Goal: Information Seeking & Learning: Learn about a topic

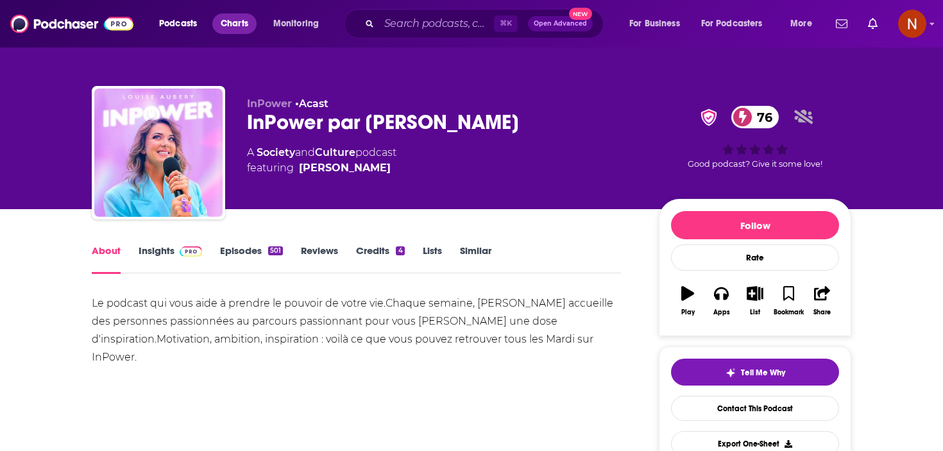
click at [228, 22] on span "Charts" at bounding box center [235, 24] width 28 height 18
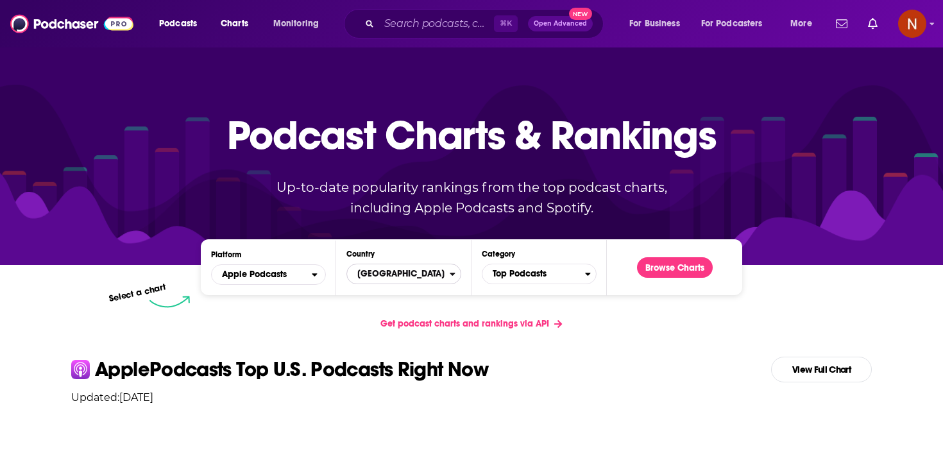
click at [432, 277] on span "[GEOGRAPHIC_DATA]" at bounding box center [398, 274] width 103 height 22
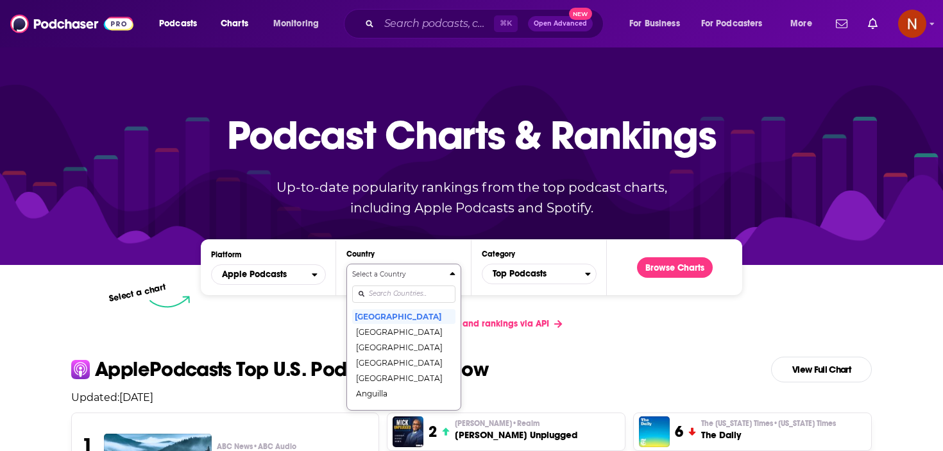
click at [428, 290] on input "Countries" at bounding box center [403, 293] width 103 height 17
type input "uni"
click at [428, 339] on button "[GEOGRAPHIC_DATA]" at bounding box center [403, 346] width 103 height 15
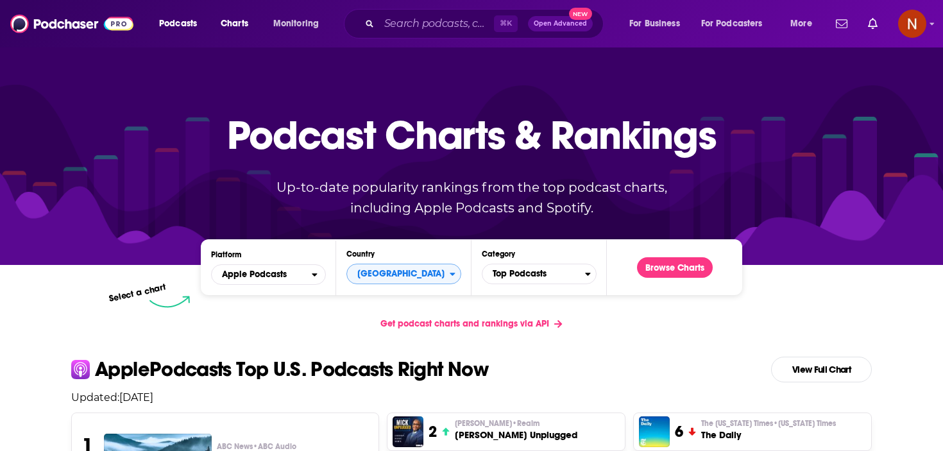
click at [666, 286] on div "Platform Apple Podcasts Country United Kingdom Category Top Podcasts Browse Cha…" at bounding box center [471, 267] width 541 height 56
click at [666, 276] on button "Browse Charts" at bounding box center [675, 267] width 76 height 21
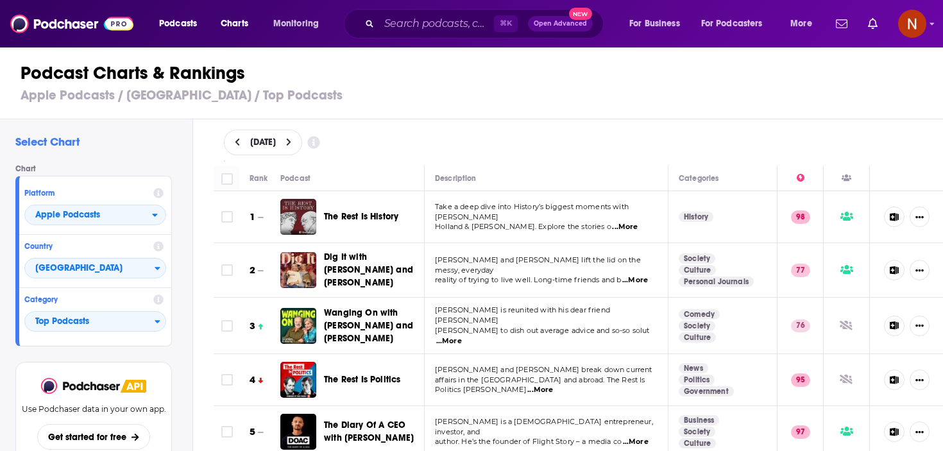
click at [642, 275] on span "...More" at bounding box center [635, 280] width 26 height 10
click at [645, 157] on div "August 11, 2025" at bounding box center [578, 142] width 750 height 46
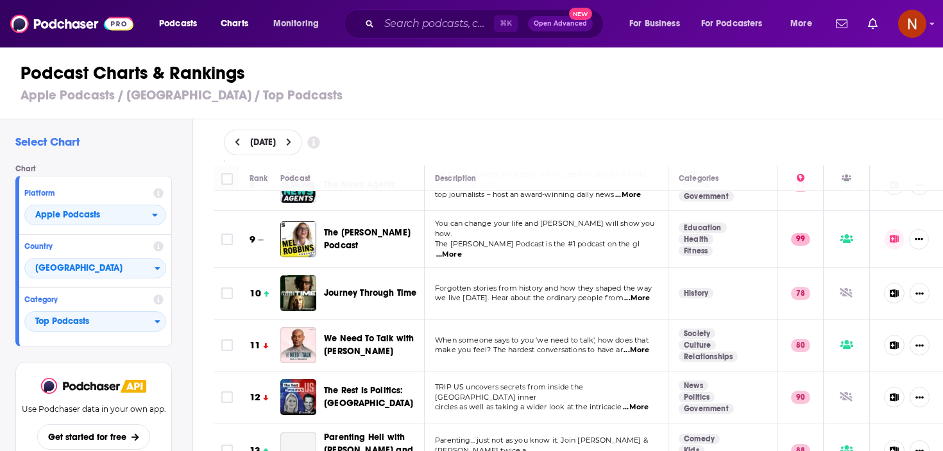
scroll to position [408, 0]
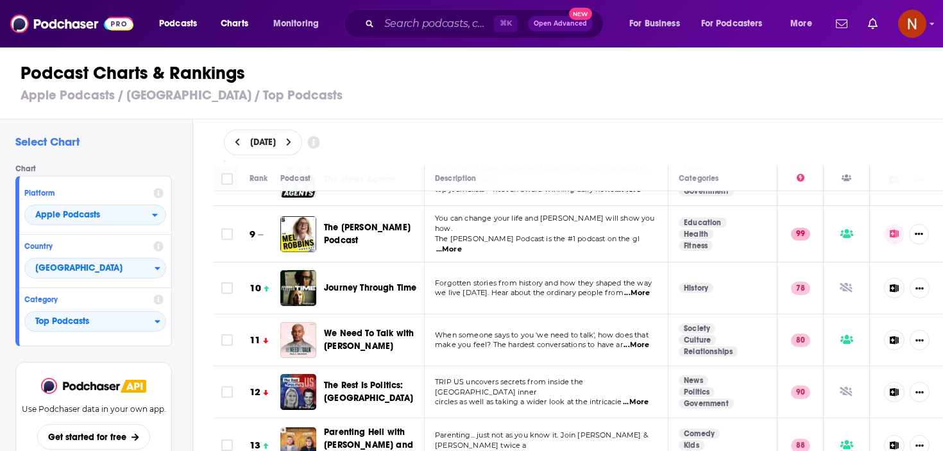
click at [643, 288] on span "...More" at bounding box center [637, 293] width 26 height 10
click at [611, 63] on h1 "Podcast Charts & Rankings" at bounding box center [477, 73] width 913 height 23
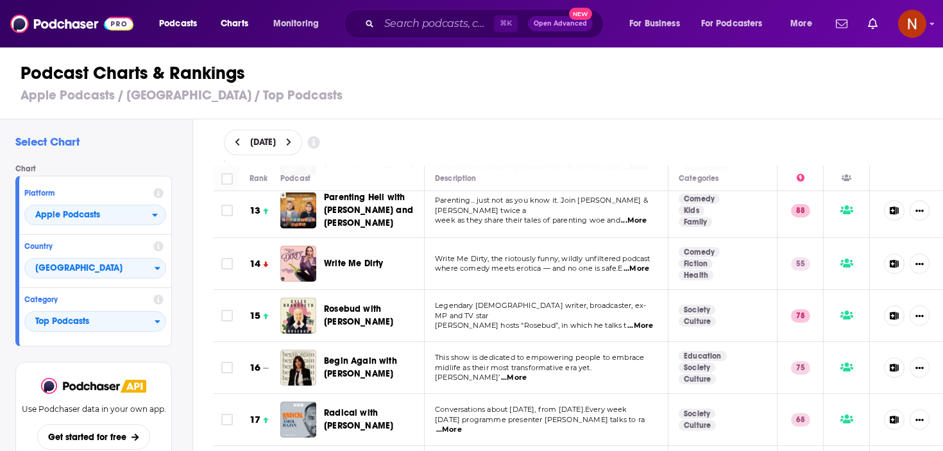
scroll to position [645, 0]
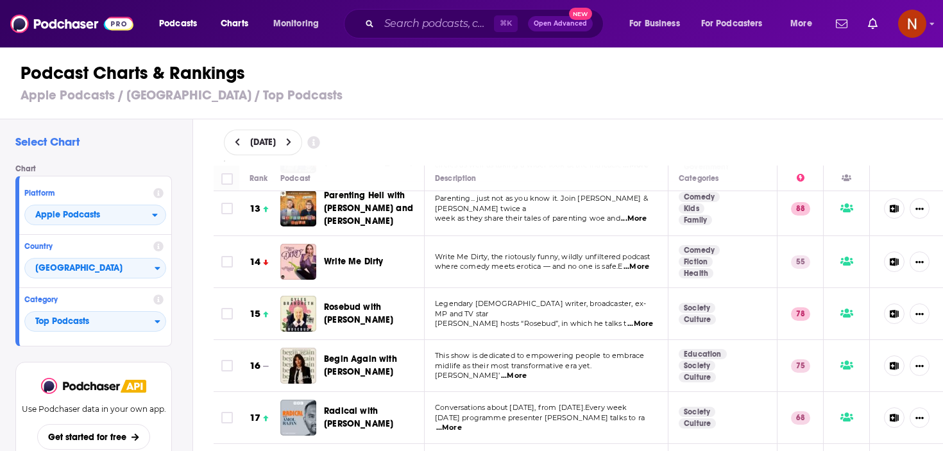
click at [643, 319] on span "...More" at bounding box center [640, 324] width 26 height 10
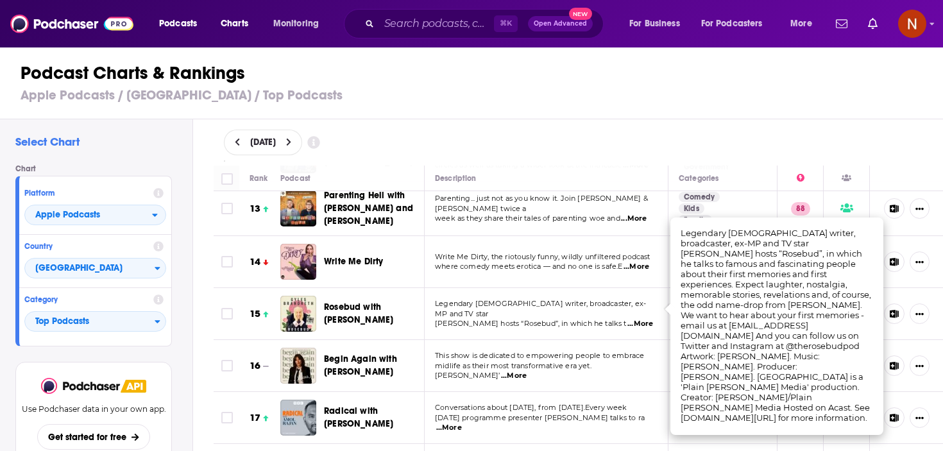
click at [582, 288] on td "Legendary British writer, broadcaster, ex-MP and TV star Gyles Brandreth hosts …" at bounding box center [547, 314] width 244 height 52
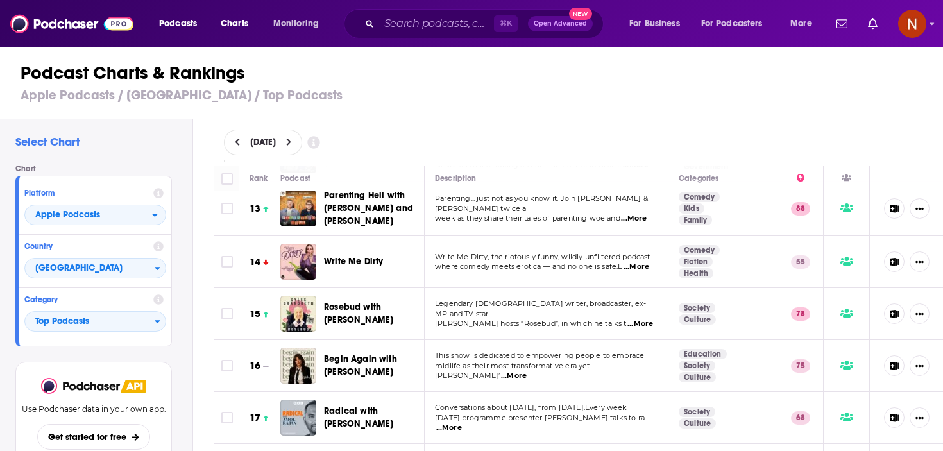
click at [640, 262] on span "...More" at bounding box center [636, 267] width 26 height 10
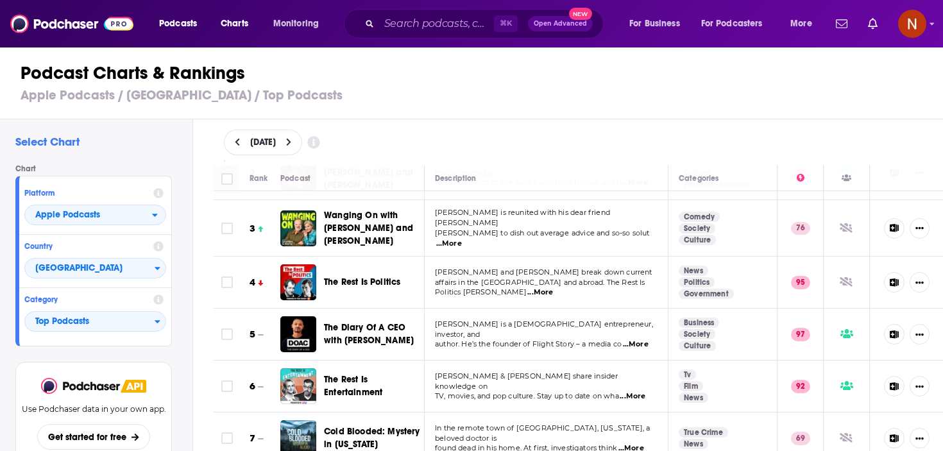
scroll to position [103, 0]
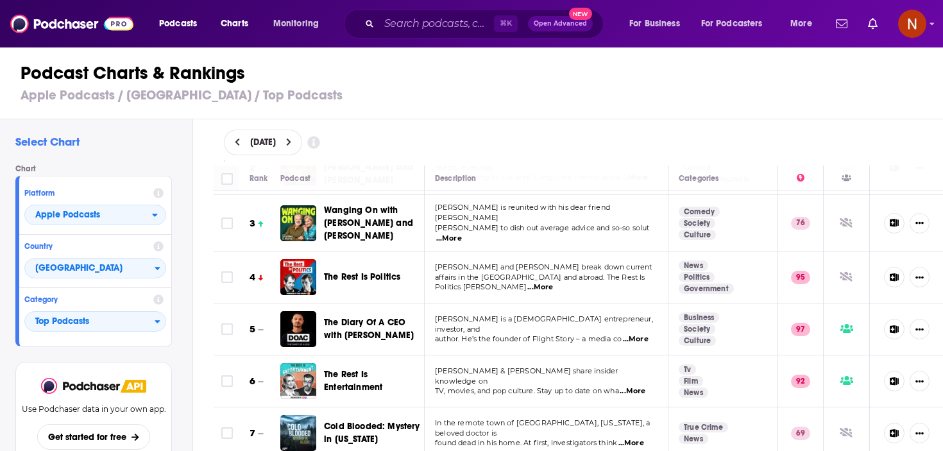
click at [462, 233] on span "...More" at bounding box center [449, 238] width 26 height 10
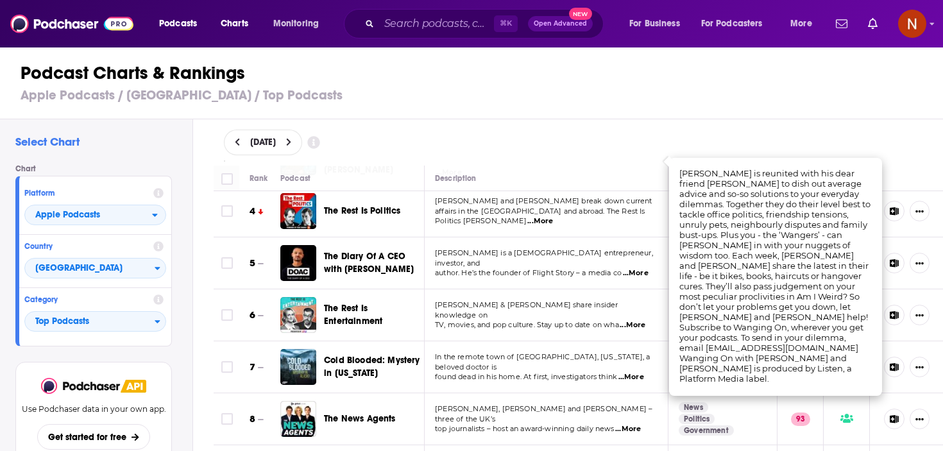
scroll to position [171, 0]
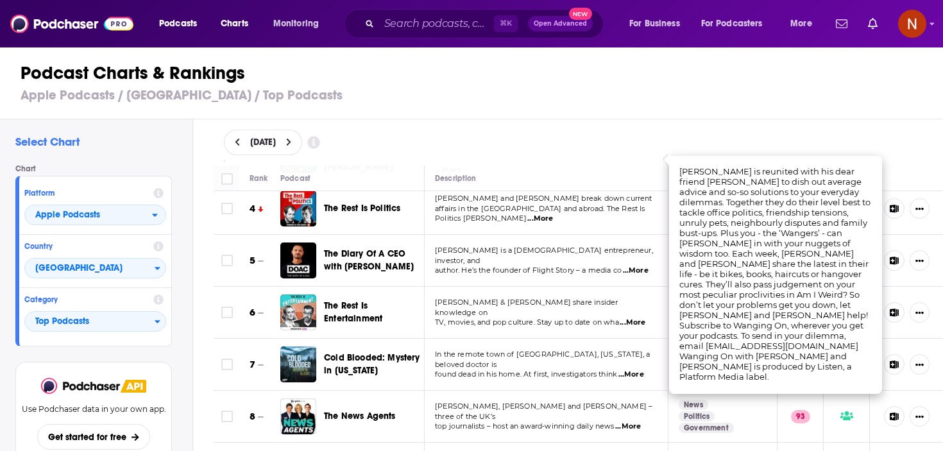
click at [557, 307] on p "Richard Osman & Marina Hyde share insider knowledge on" at bounding box center [546, 308] width 222 height 21
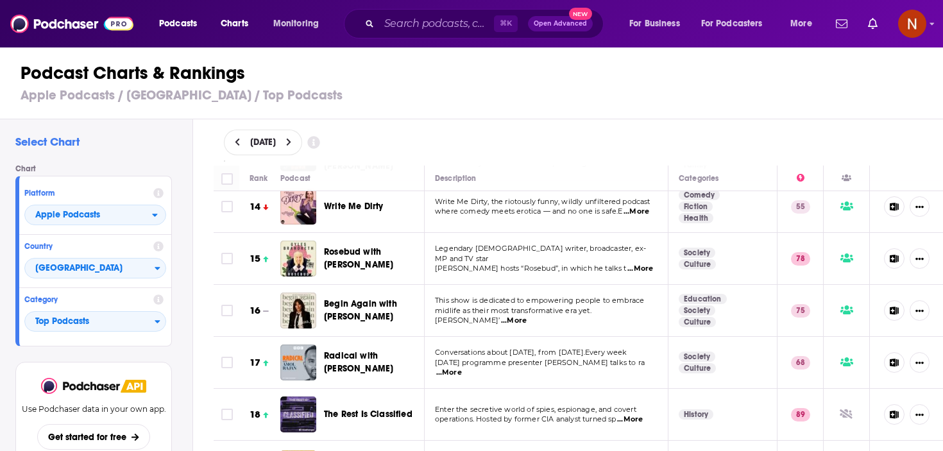
scroll to position [702, 0]
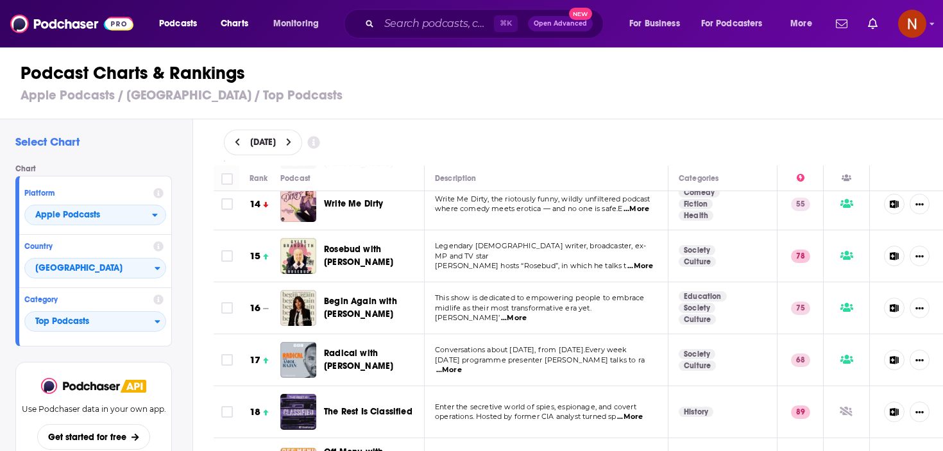
click at [645, 261] on span "...More" at bounding box center [640, 266] width 26 height 10
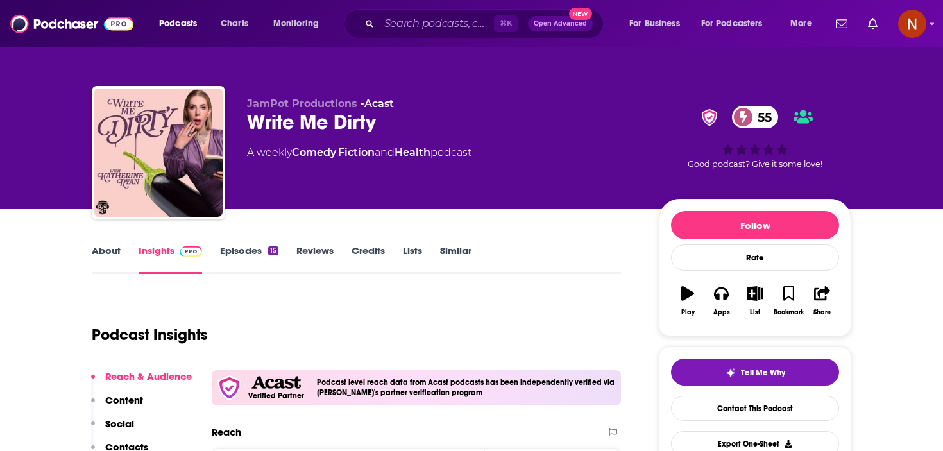
click at [299, 126] on div "Write Me Dirty 55" at bounding box center [442, 122] width 391 height 25
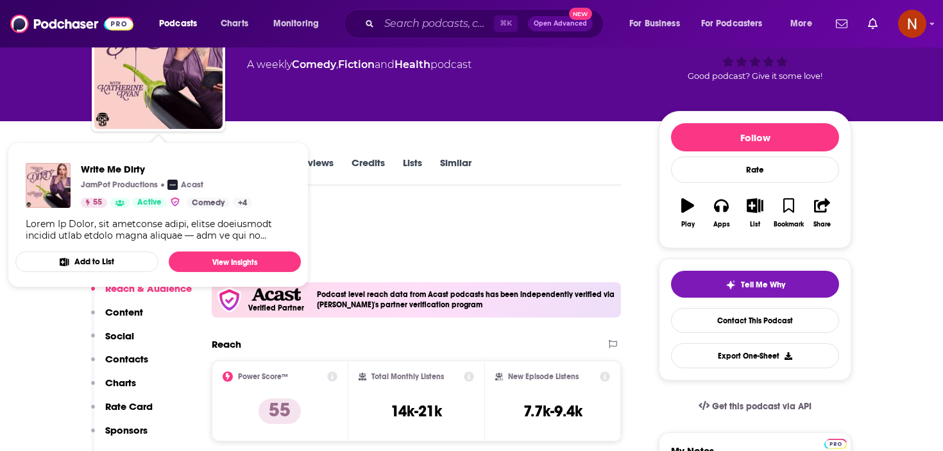
scroll to position [89, 0]
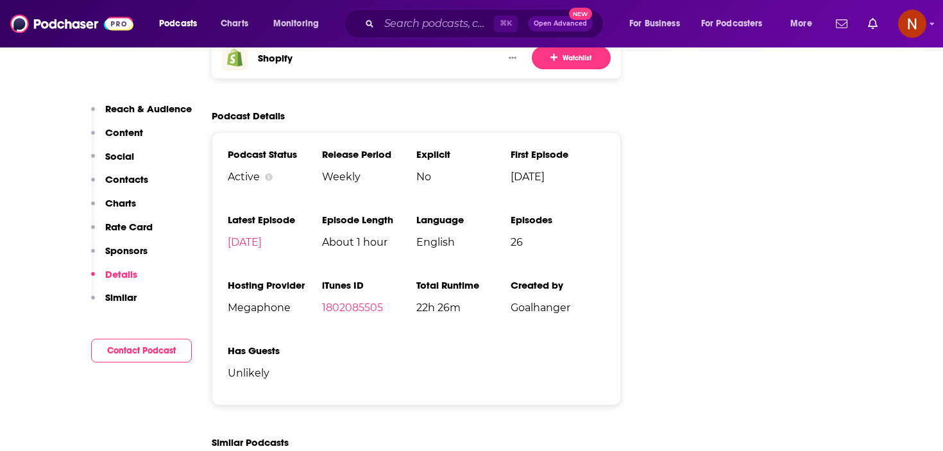
scroll to position [1643, 0]
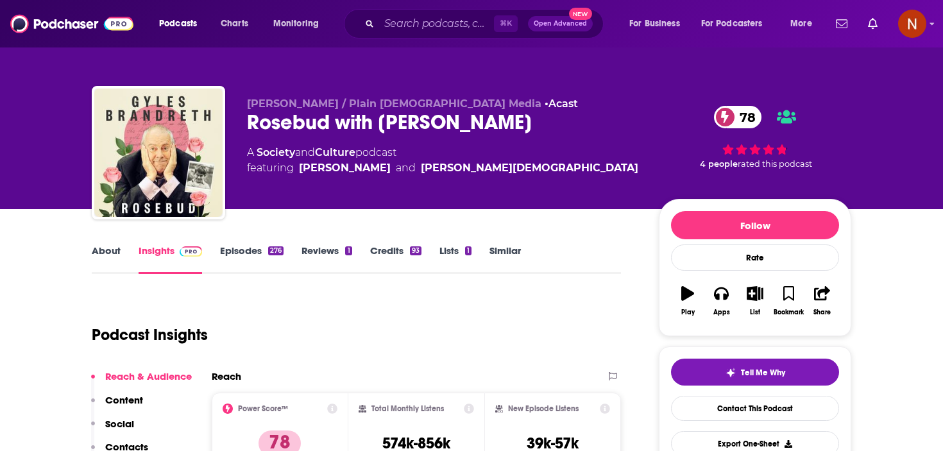
click at [257, 252] on link "Episodes 276" at bounding box center [252, 259] width 64 height 30
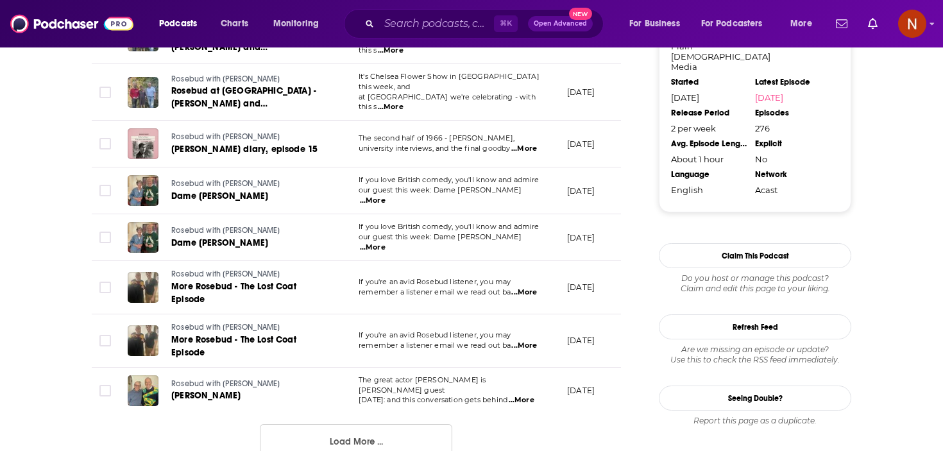
scroll to position [1217, 0]
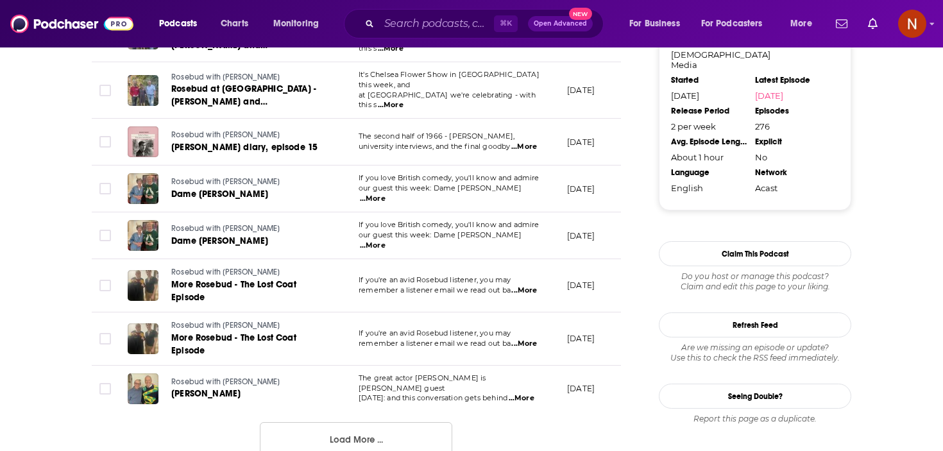
click at [387, 422] on button "Load More ..." at bounding box center [356, 439] width 192 height 35
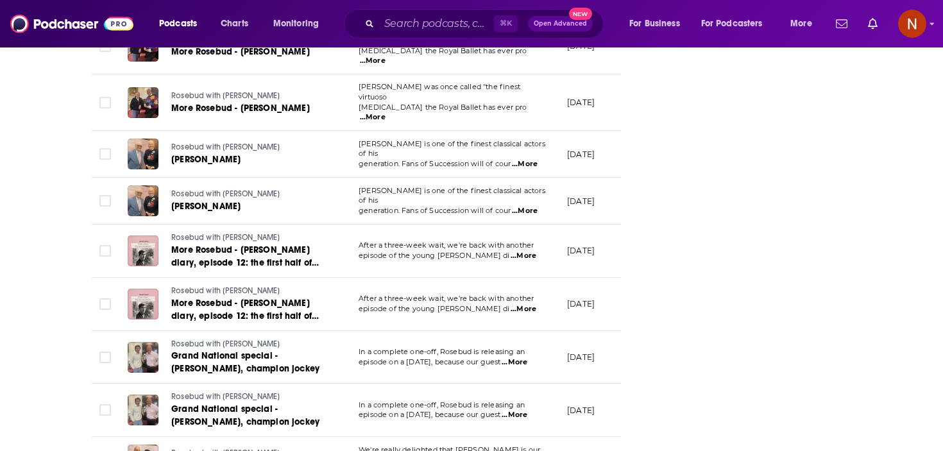
scroll to position [2419, 0]
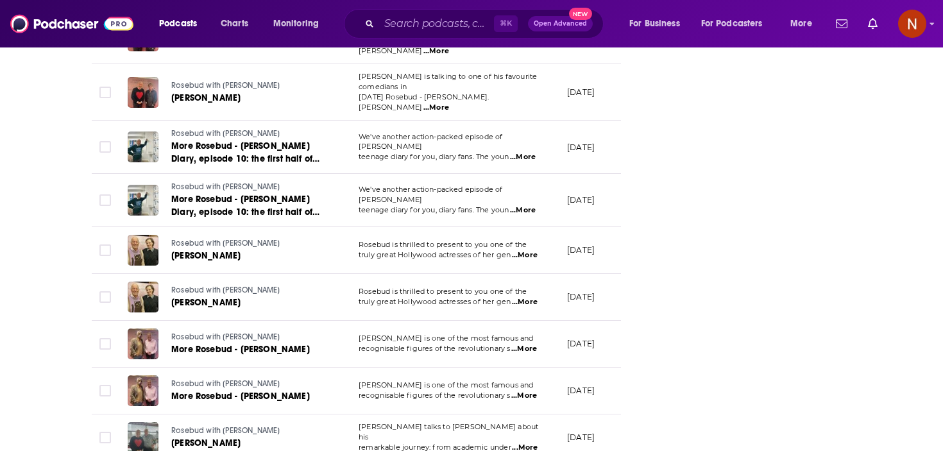
scroll to position [3659, 0]
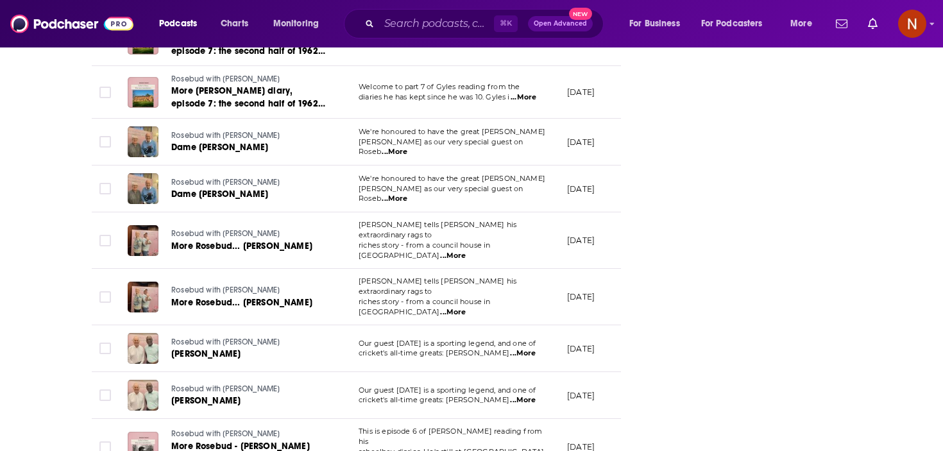
scroll to position [4899, 0]
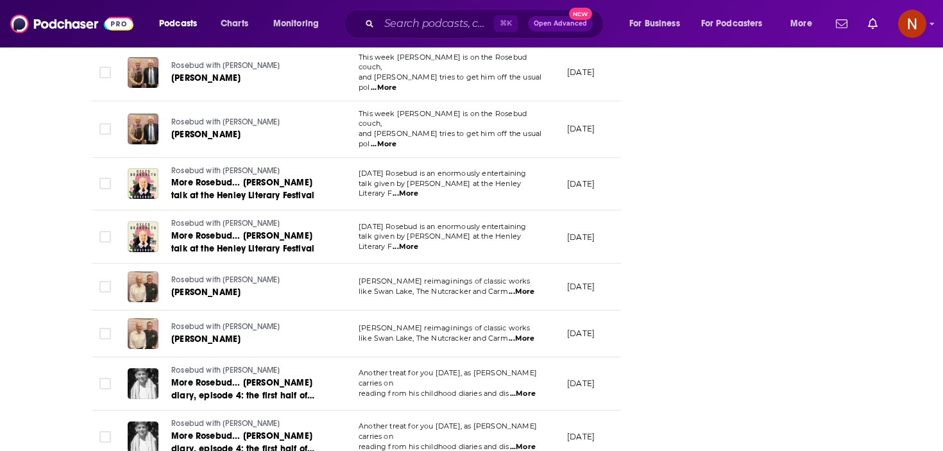
scroll to position [6131, 0]
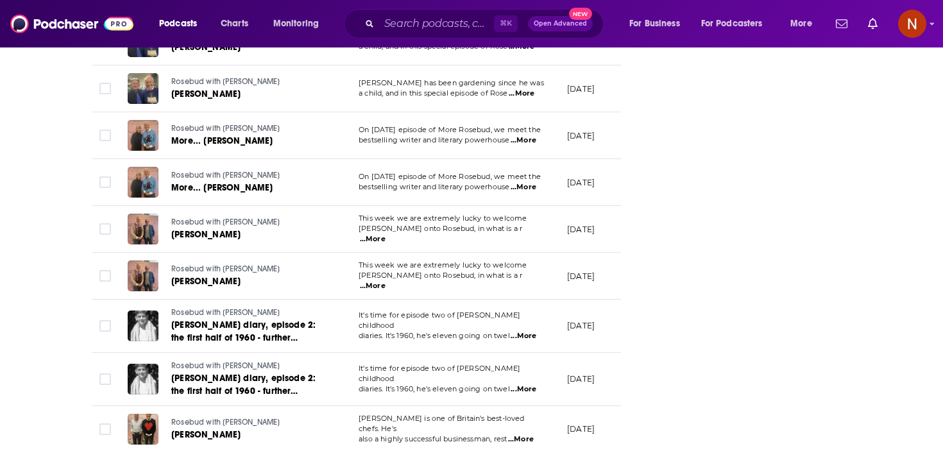
scroll to position [6961, 0]
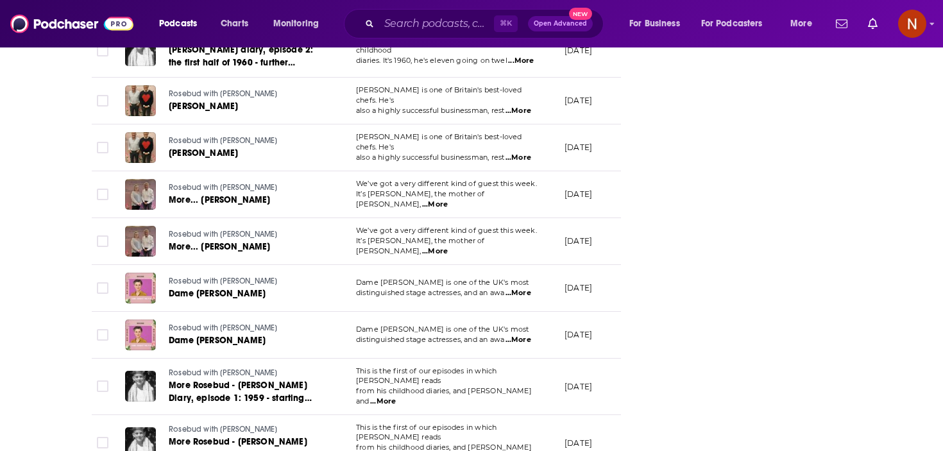
scroll to position [7340, 0]
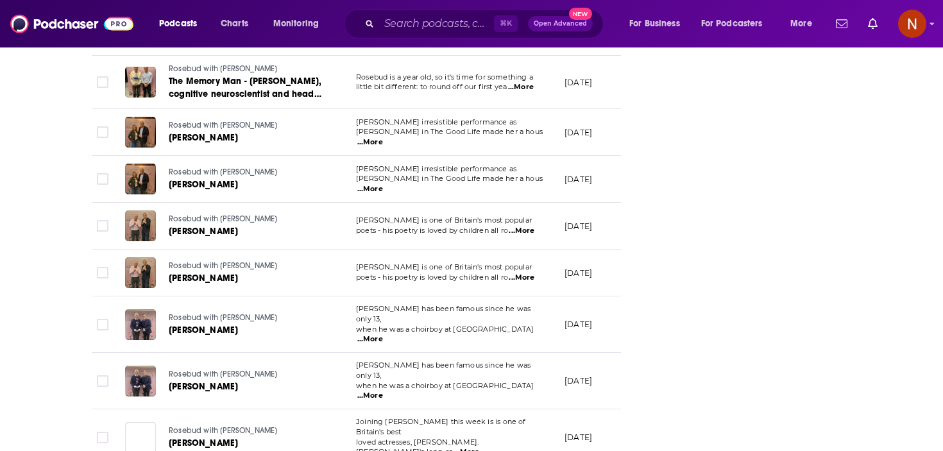
scroll to position [8554, 0]
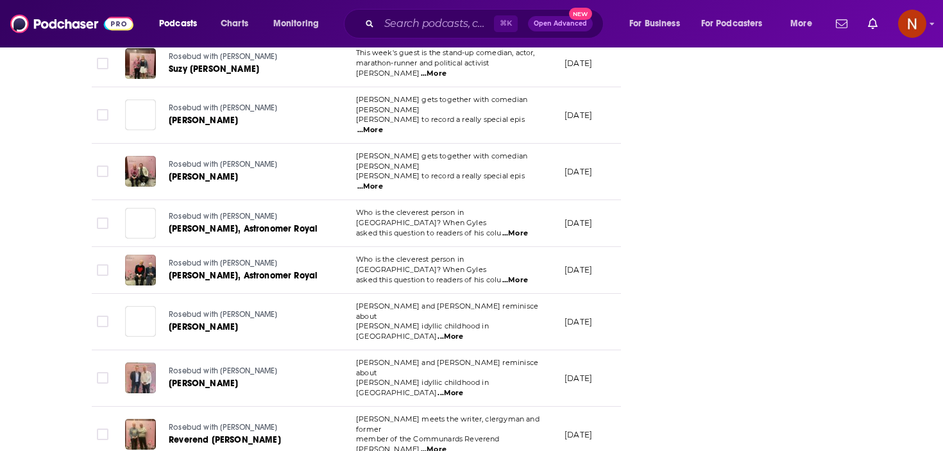
scroll to position [9731, 0]
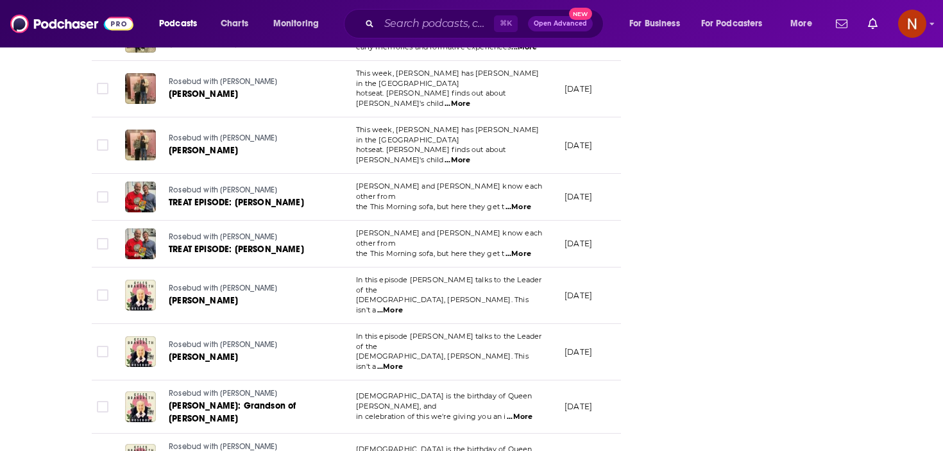
scroll to position [10220, 0]
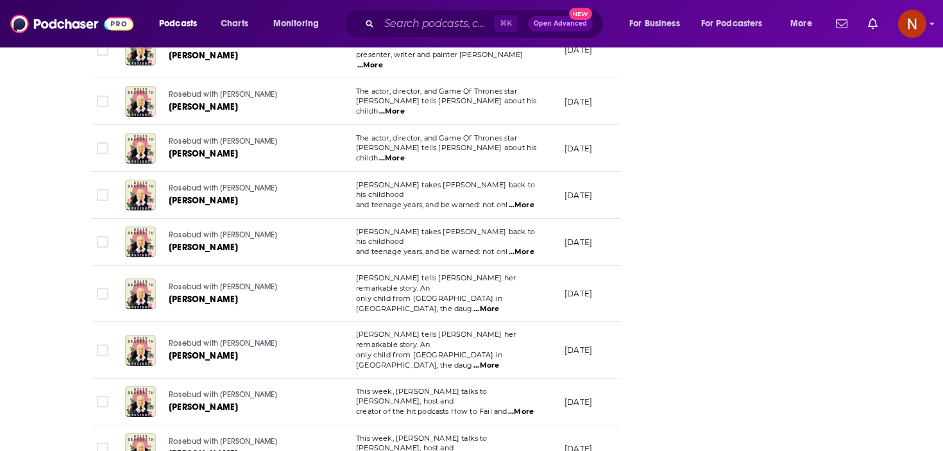
scroll to position [10927, 0]
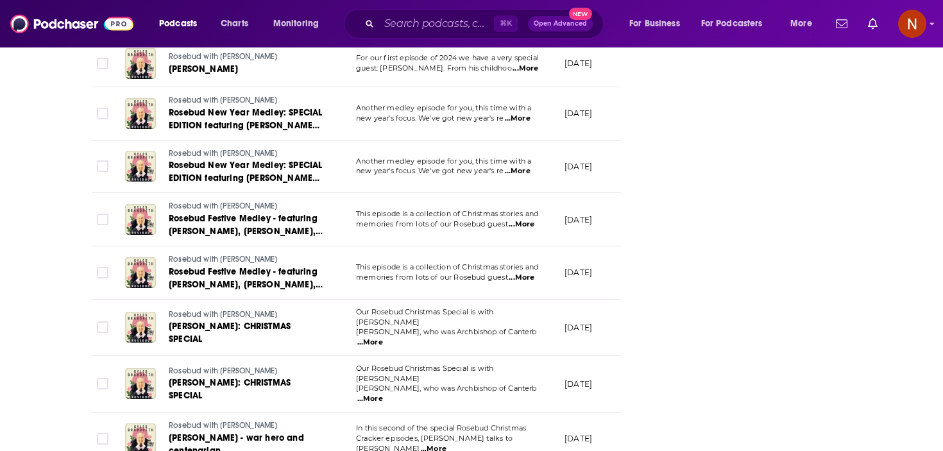
scroll to position [12147, 0]
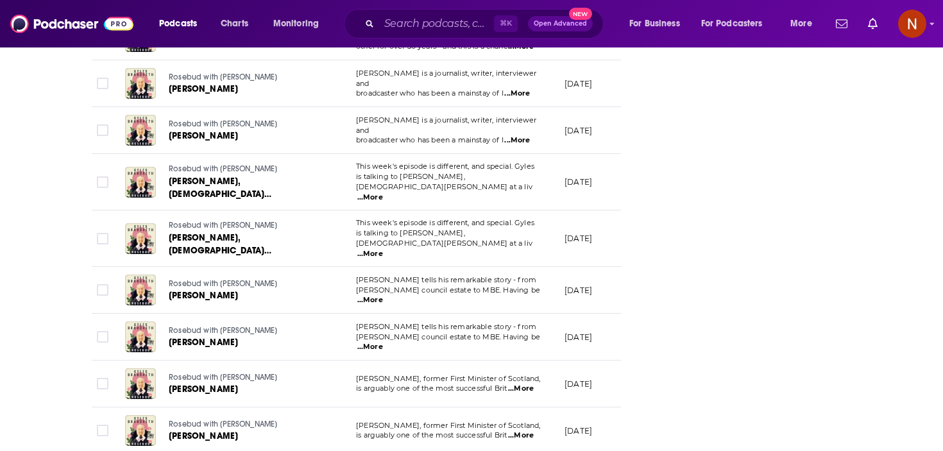
scroll to position [13337, 0]
